Goal: Navigation & Orientation: Find specific page/section

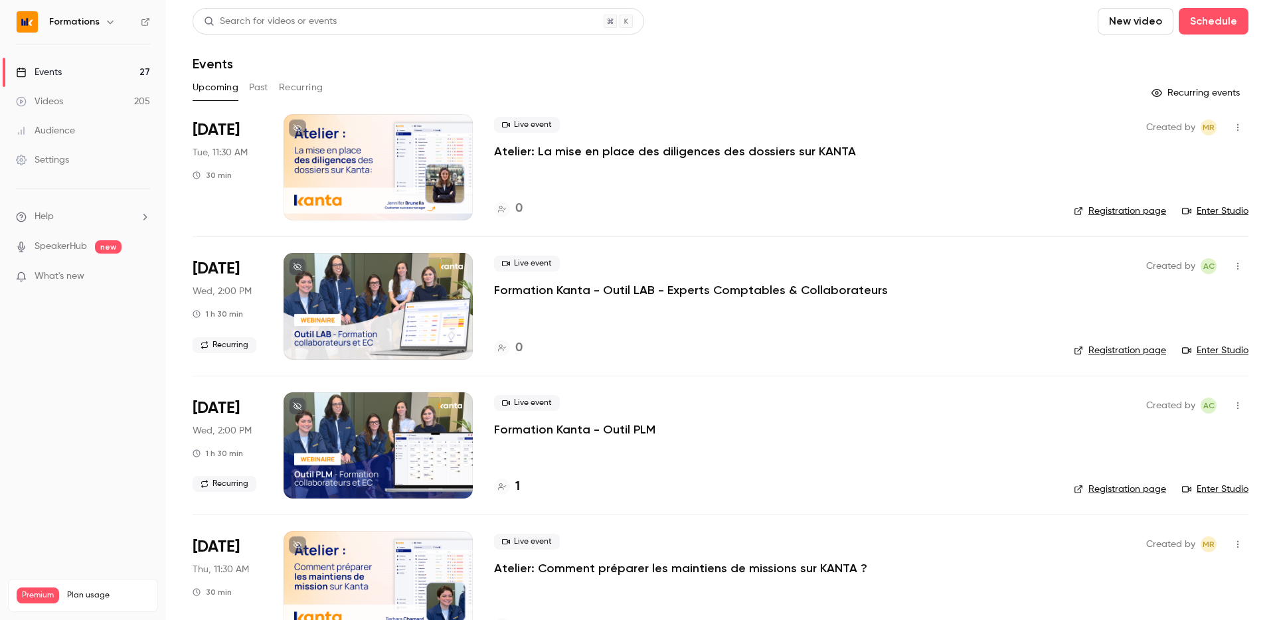
click at [99, 14] on div "Formations" at bounding box center [89, 22] width 81 height 16
click at [106, 24] on icon "button" at bounding box center [110, 22] width 11 height 11
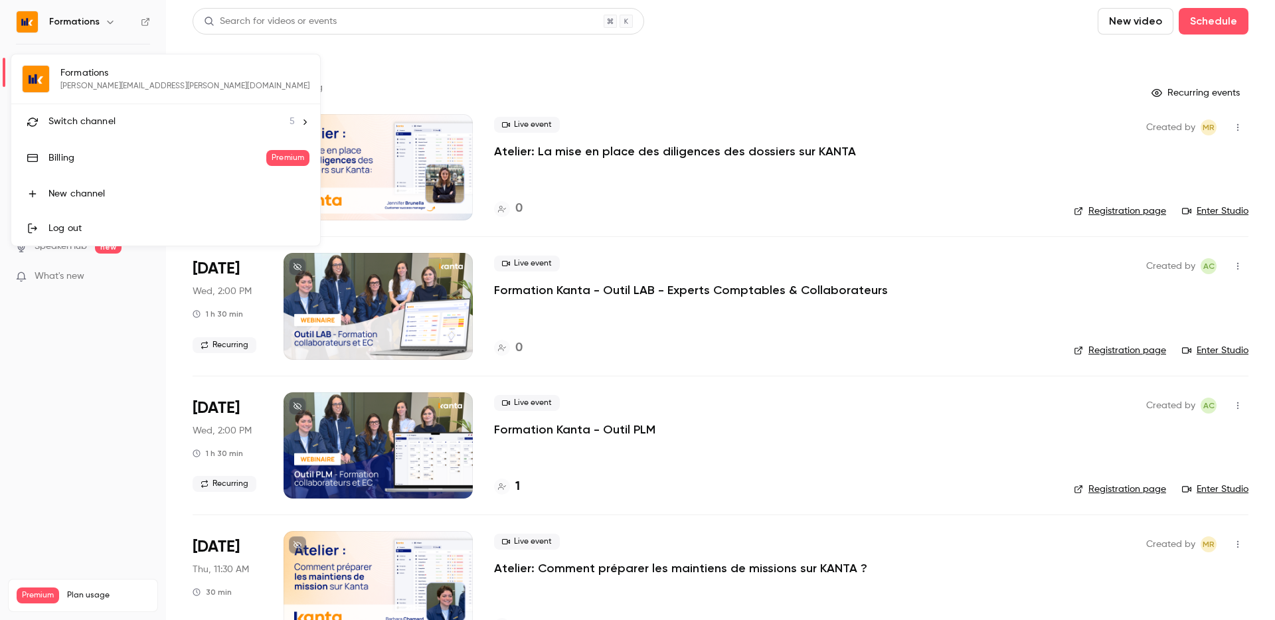
click at [133, 112] on li "Switch channel 5" at bounding box center [165, 121] width 309 height 35
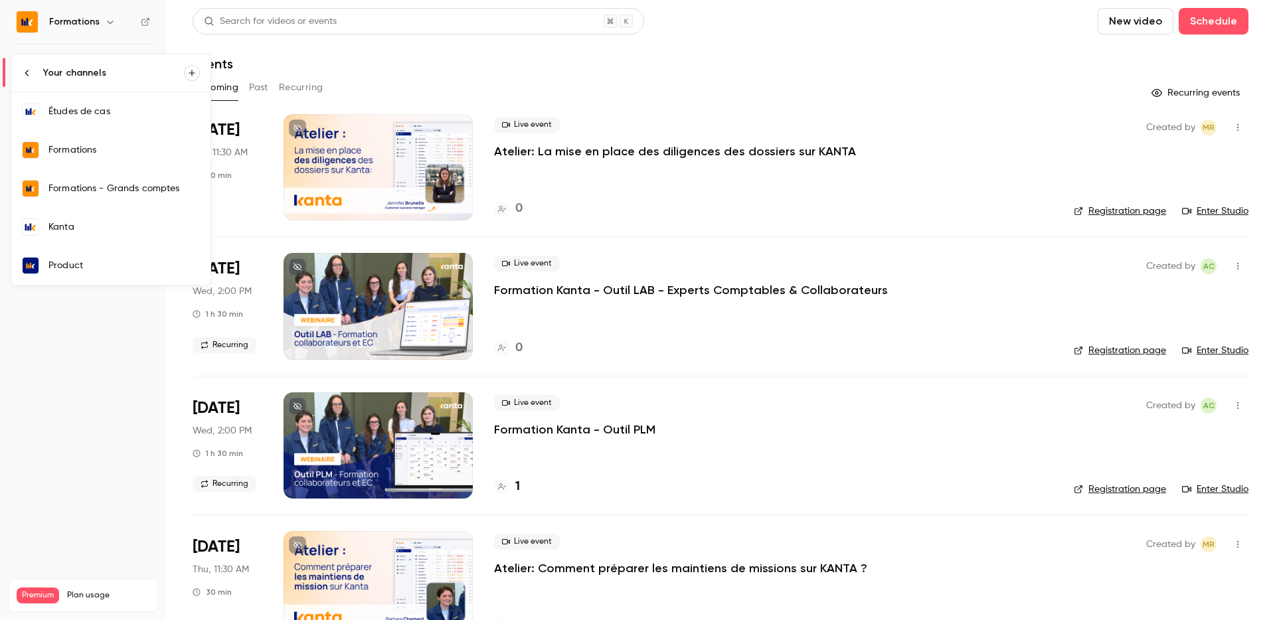
click at [130, 222] on div "Kanta" at bounding box center [123, 226] width 151 height 13
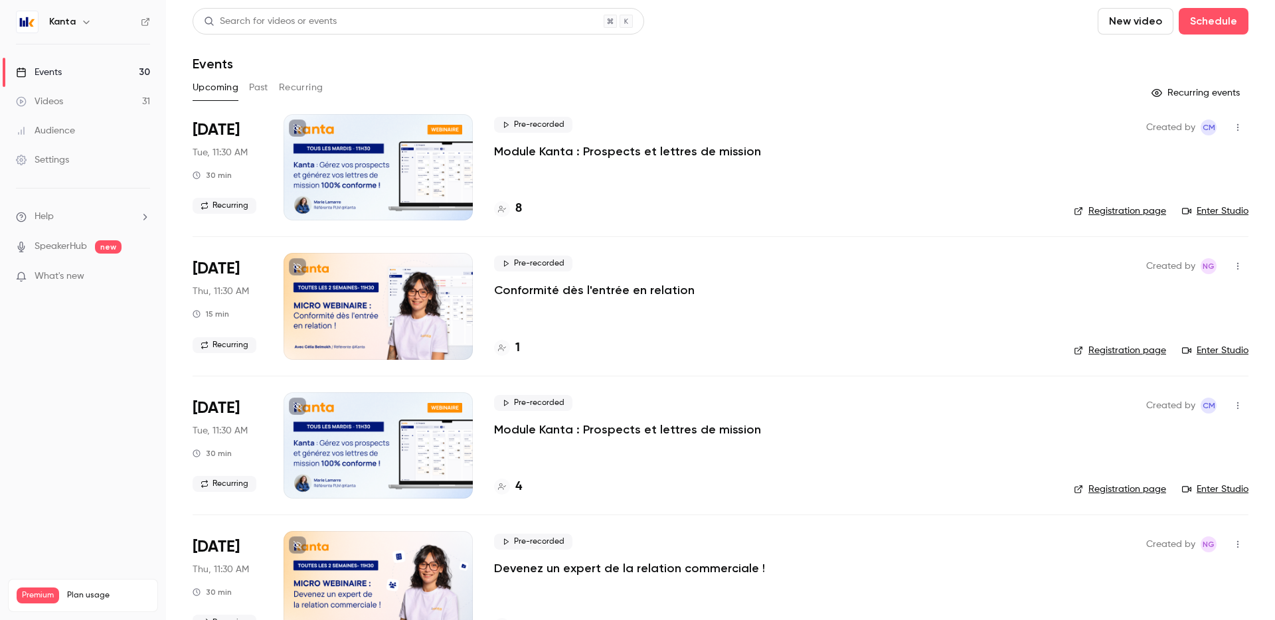
click at [266, 84] on button "Past" at bounding box center [258, 87] width 19 height 21
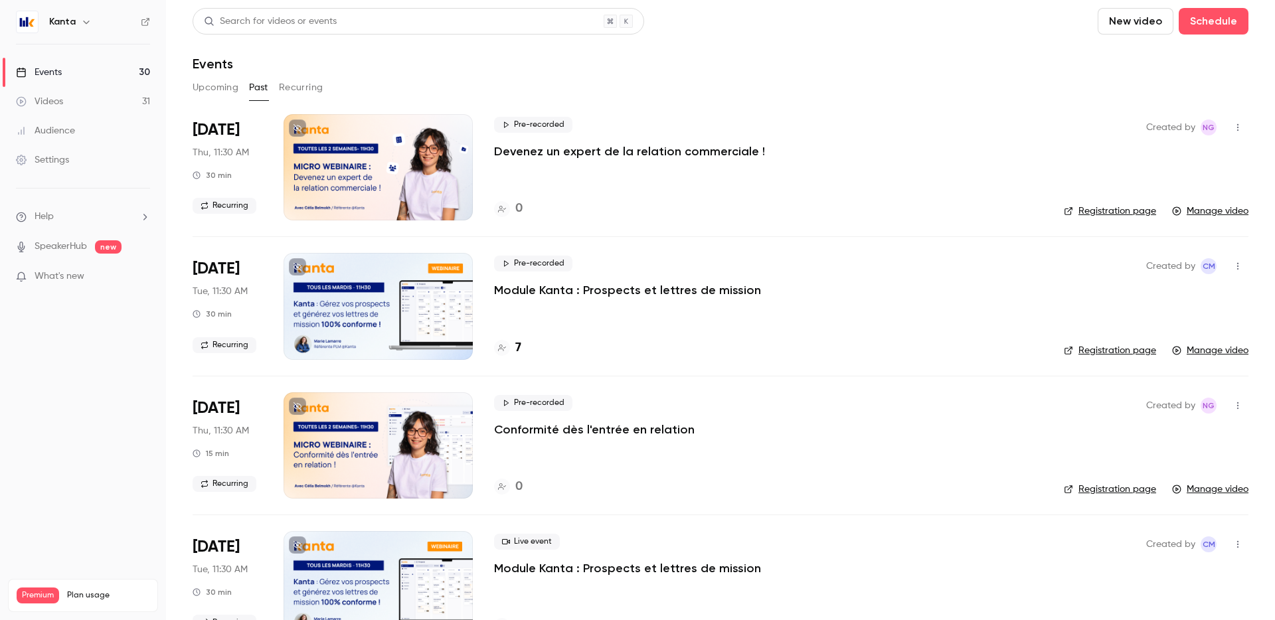
click at [464, 432] on div at bounding box center [378, 446] width 189 height 106
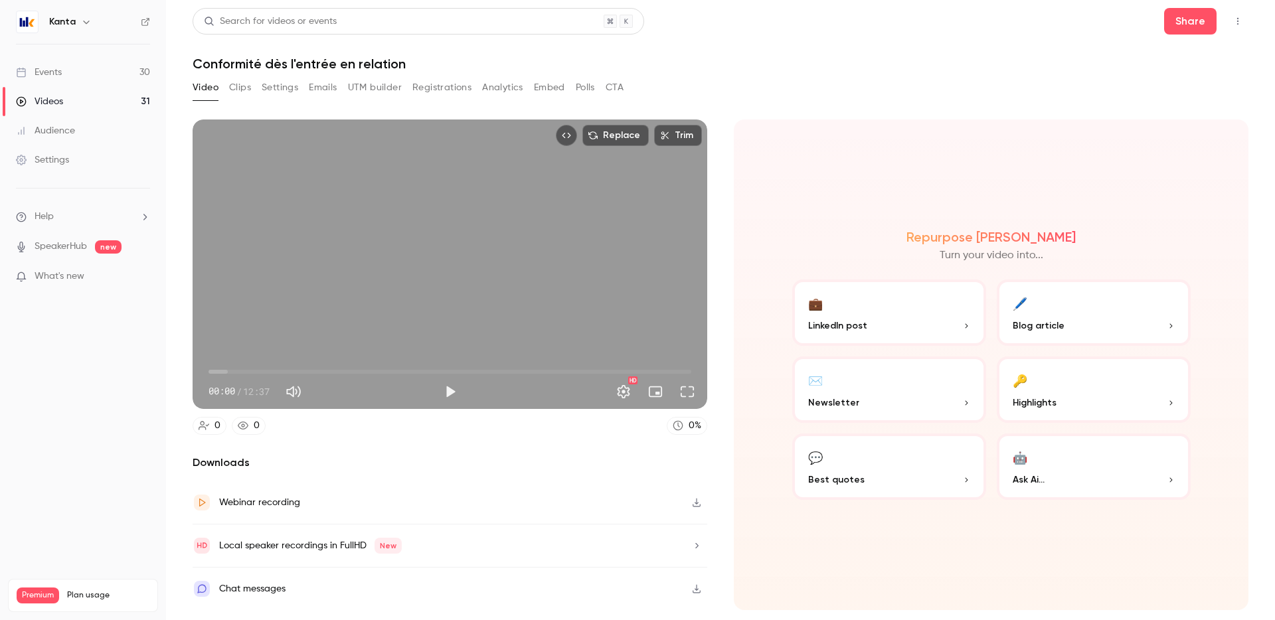
click at [306, 374] on span "00:00" at bounding box center [450, 371] width 483 height 21
click at [323, 373] on span "02:33" at bounding box center [450, 371] width 483 height 21
click at [408, 379] on span "02:59" at bounding box center [450, 371] width 483 height 21
click at [438, 375] on span "05:12" at bounding box center [450, 371] width 483 height 21
click at [486, 372] on span "05:59" at bounding box center [450, 371] width 483 height 21
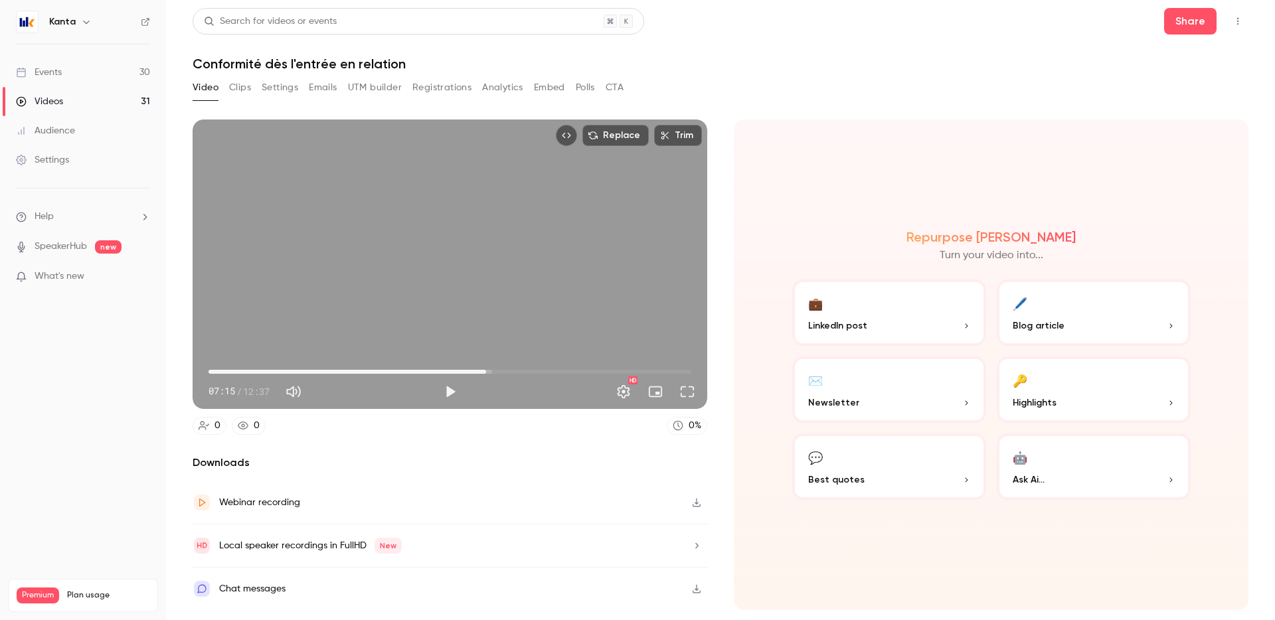
click at [519, 369] on span "07:15" at bounding box center [450, 371] width 483 height 21
type input "***"
click at [569, 369] on span "09:26" at bounding box center [450, 371] width 483 height 21
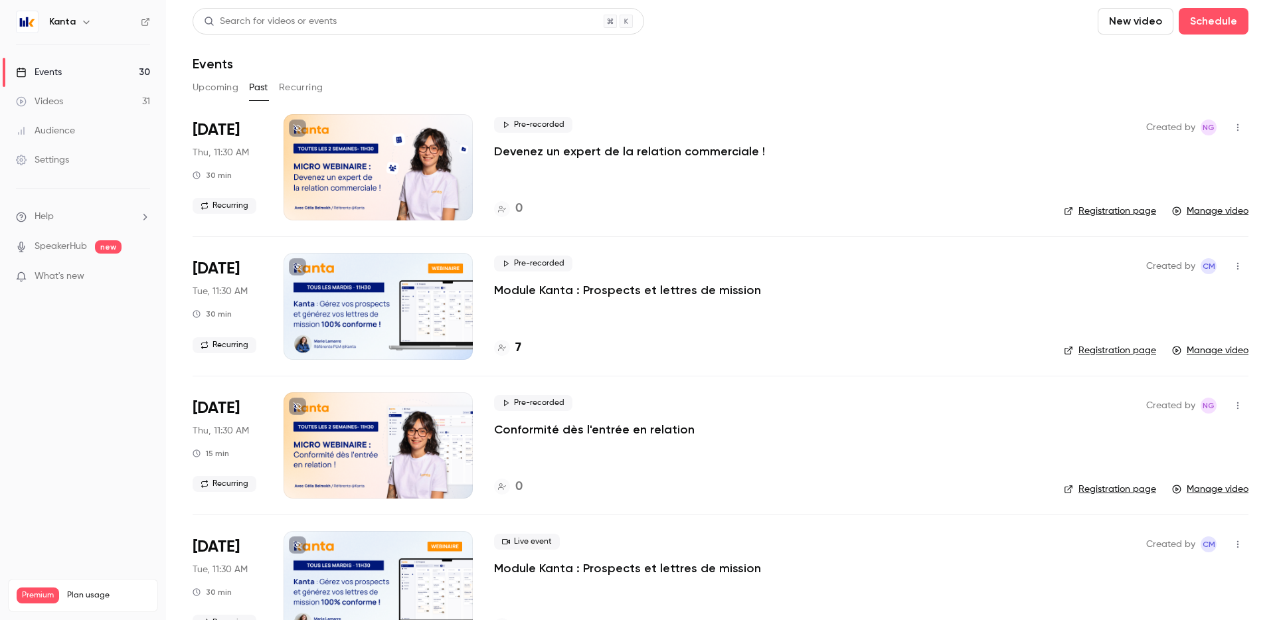
click at [78, 25] on button "button" at bounding box center [86, 22] width 16 height 16
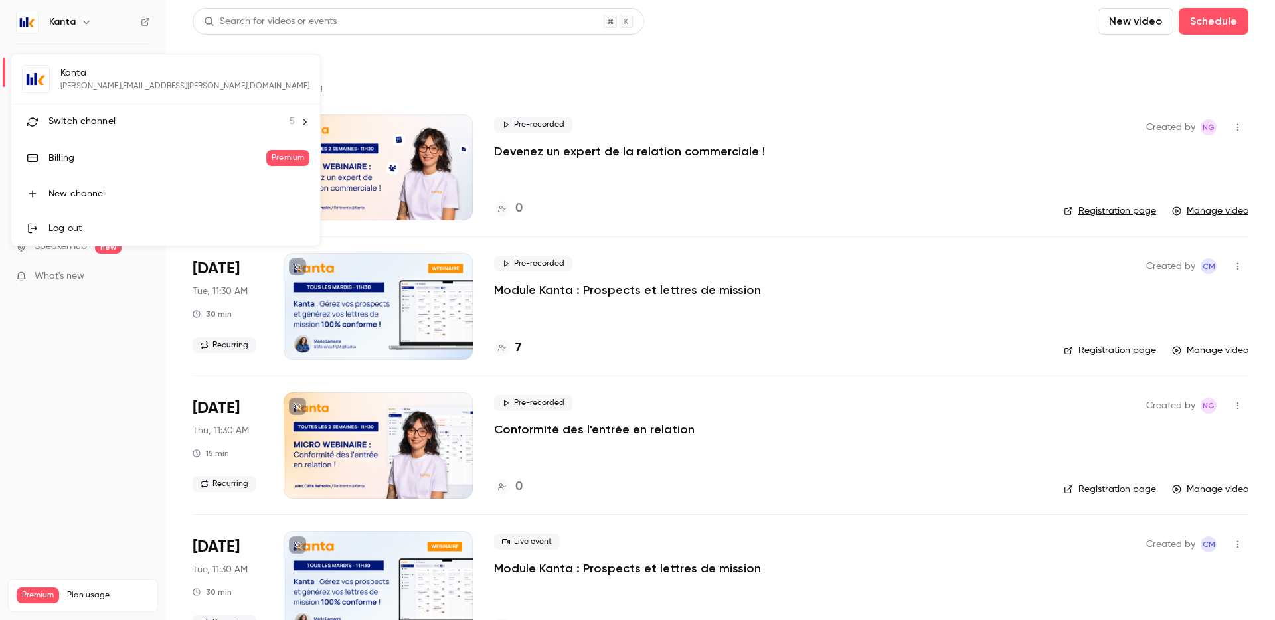
click at [150, 130] on li "Switch channel 5" at bounding box center [165, 121] width 309 height 35
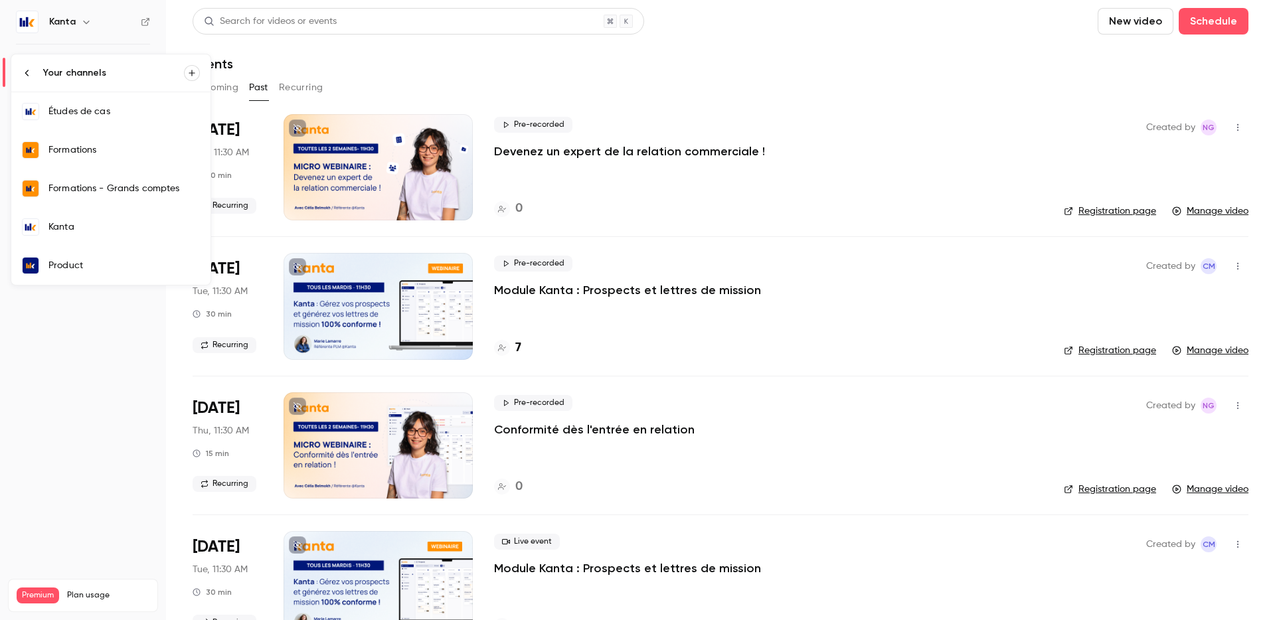
click at [137, 278] on link "Product" at bounding box center [110, 265] width 199 height 39
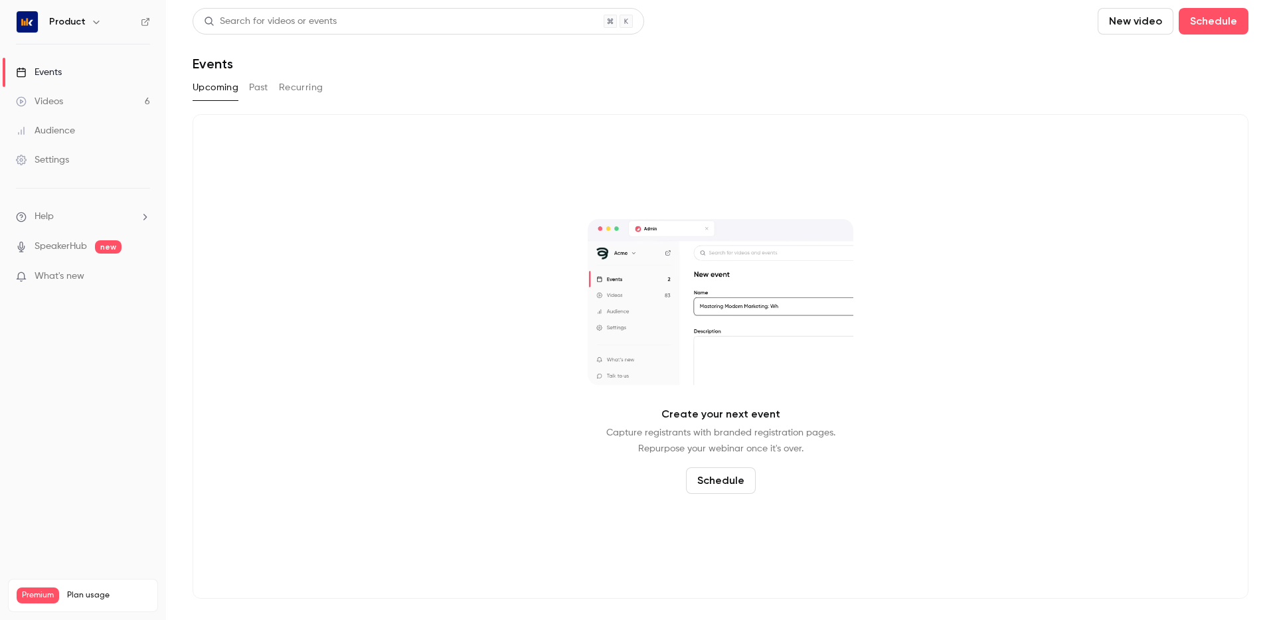
click at [258, 91] on button "Past" at bounding box center [258, 87] width 19 height 21
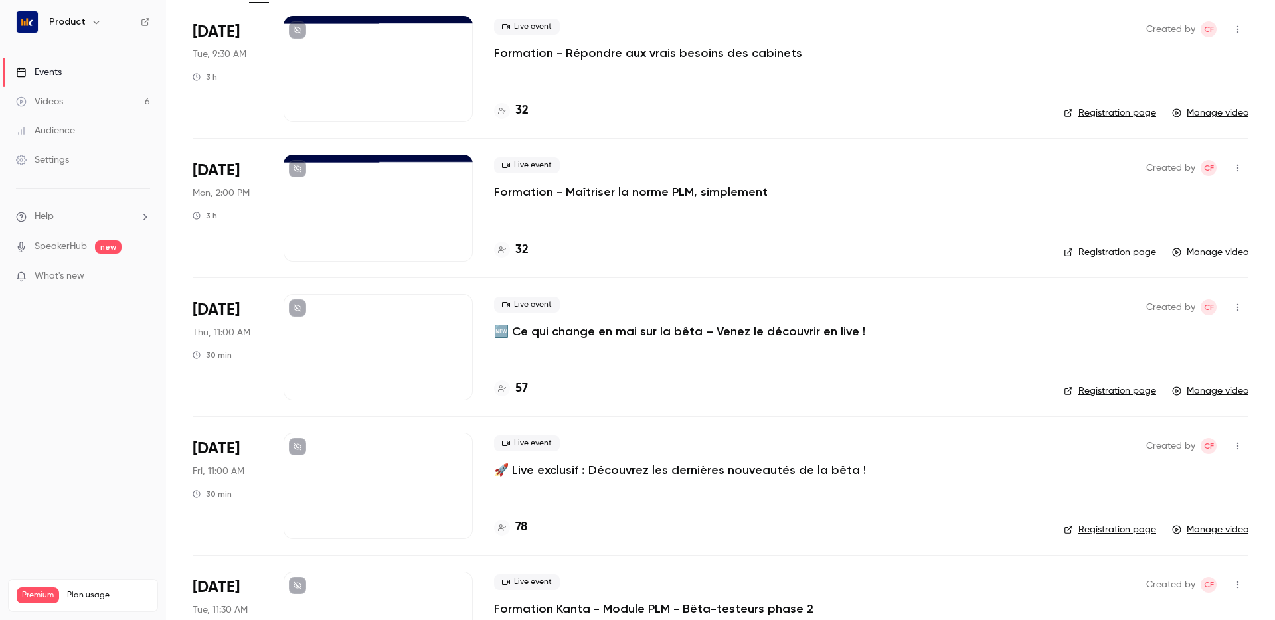
scroll to position [100, 0]
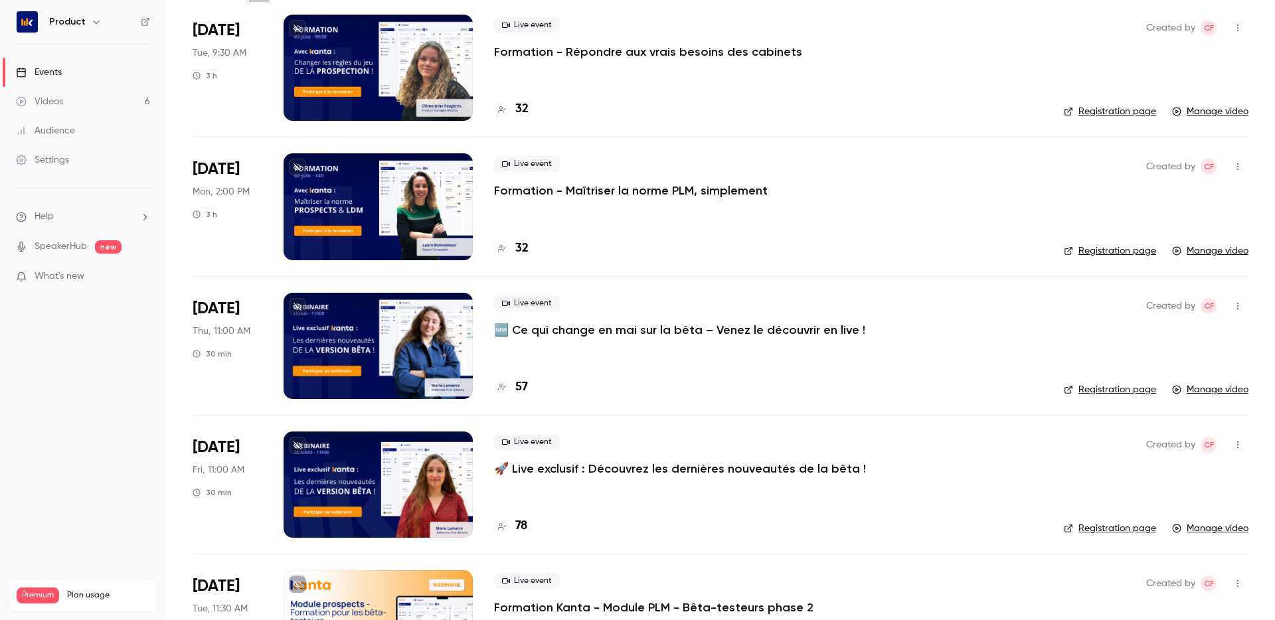
click at [80, 33] on div "Product" at bounding box center [83, 22] width 134 height 23
click at [84, 22] on div "Product" at bounding box center [89, 22] width 81 height 16
click at [92, 20] on icon "button" at bounding box center [96, 22] width 11 height 11
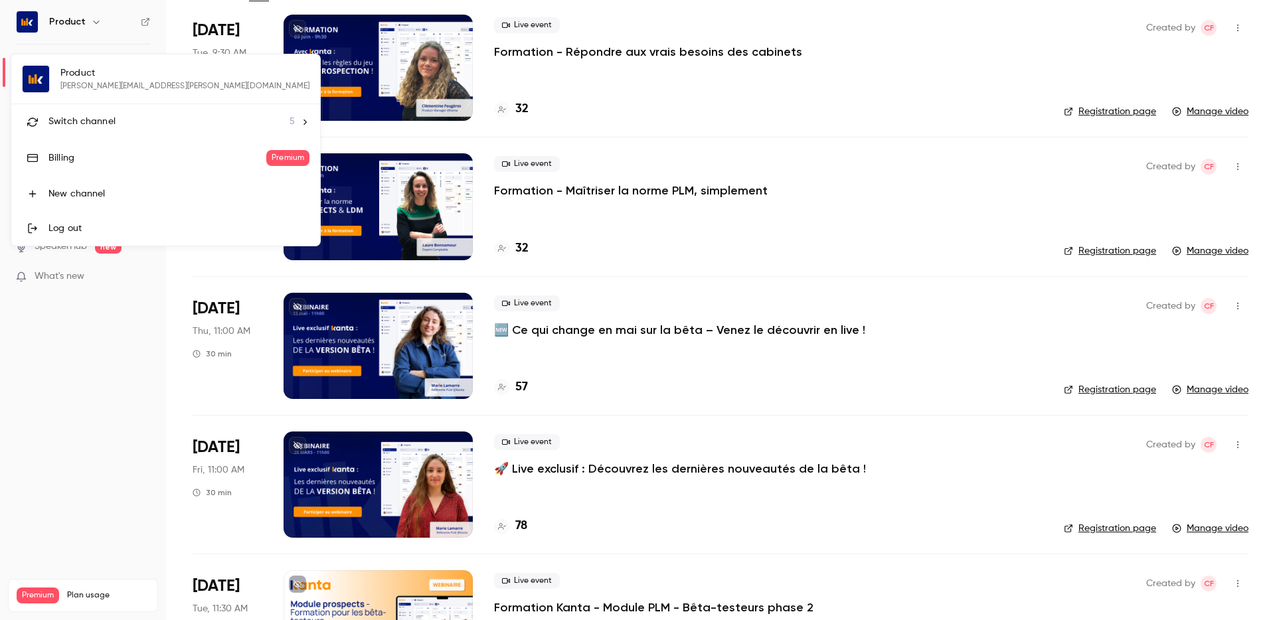
click at [114, 135] on li "Switch channel 5" at bounding box center [165, 121] width 309 height 35
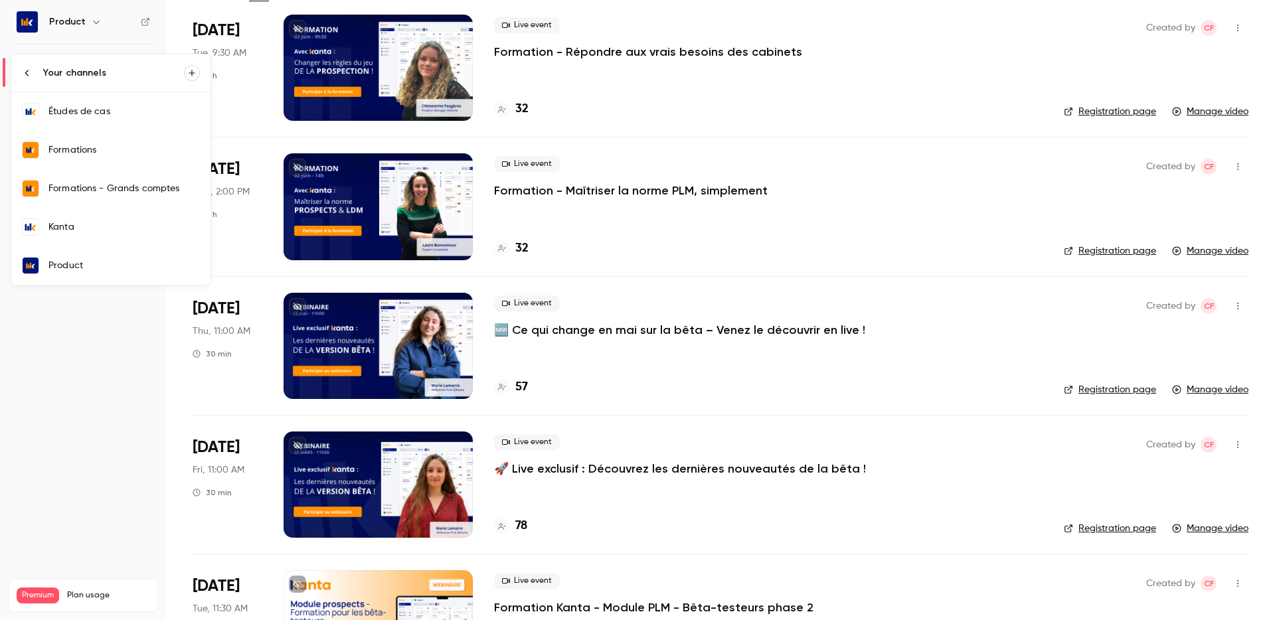
click at [128, 234] on link "Kanta" at bounding box center [110, 227] width 199 height 39
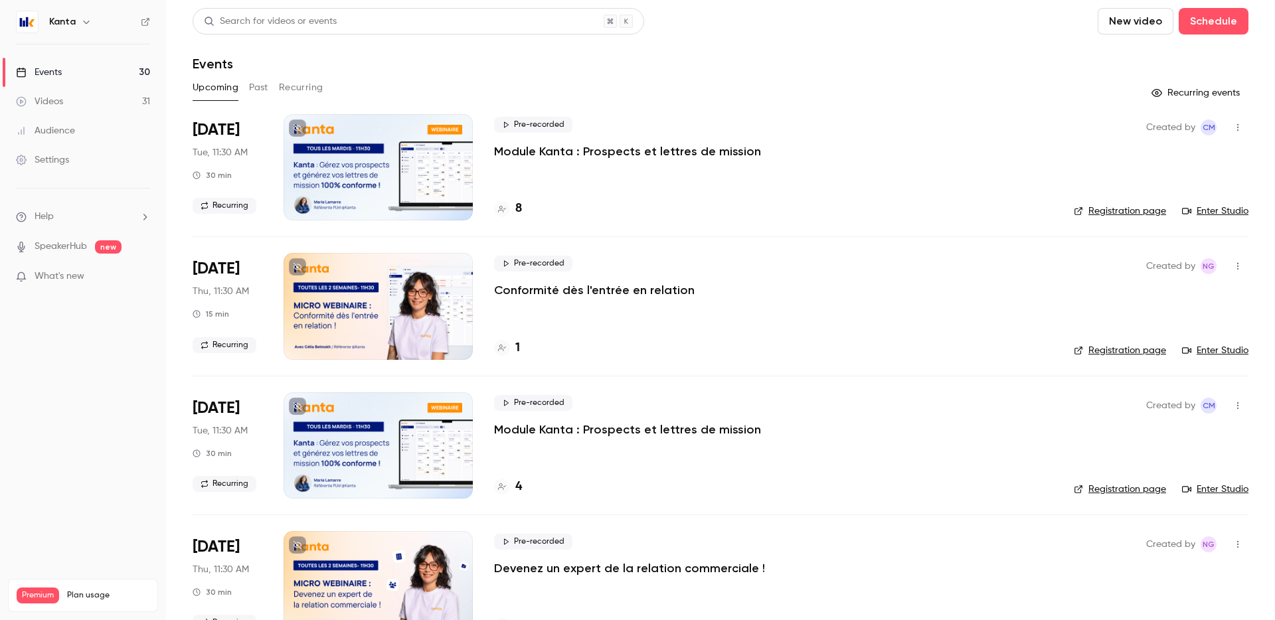
click at [303, 87] on button "Recurring" at bounding box center [301, 87] width 44 height 21
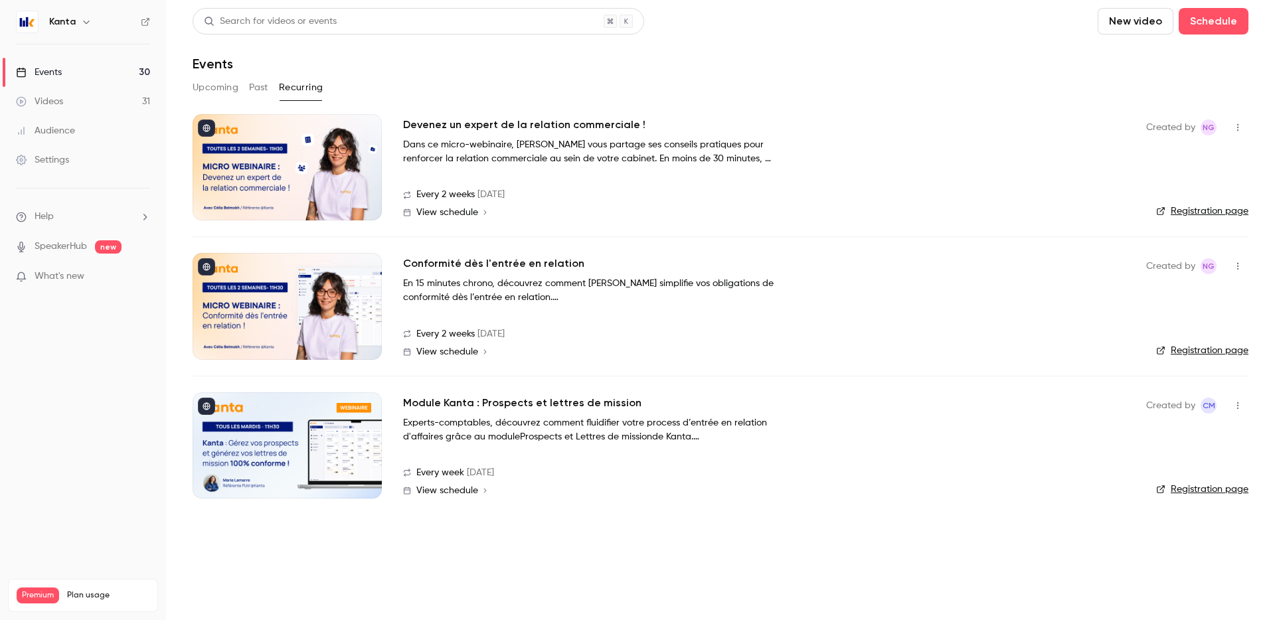
click at [260, 89] on button "Past" at bounding box center [258, 87] width 19 height 21
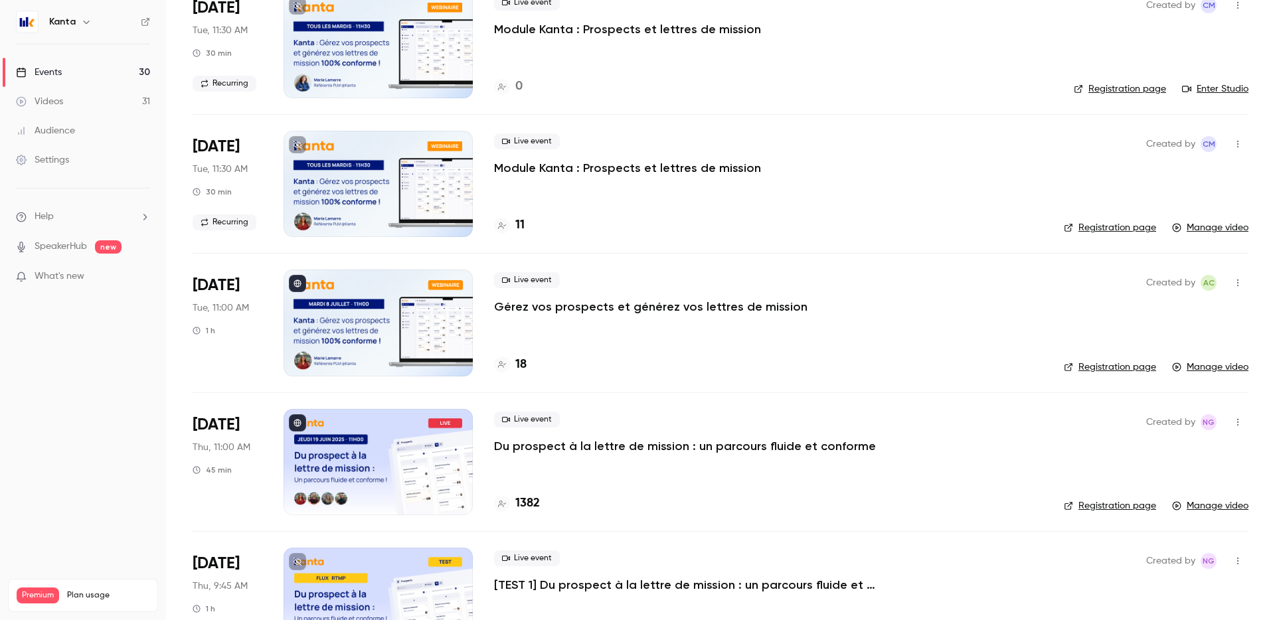
scroll to position [1374, 0]
